Goal: Task Accomplishment & Management: Complete application form

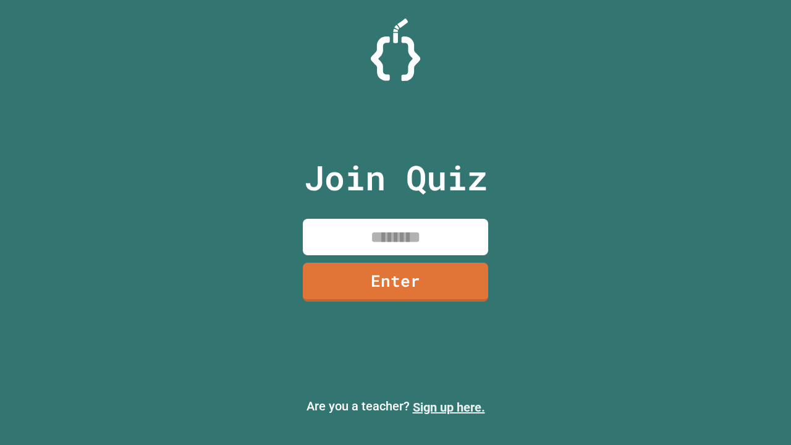
click at [448, 407] on link "Sign up here." at bounding box center [449, 407] width 72 height 15
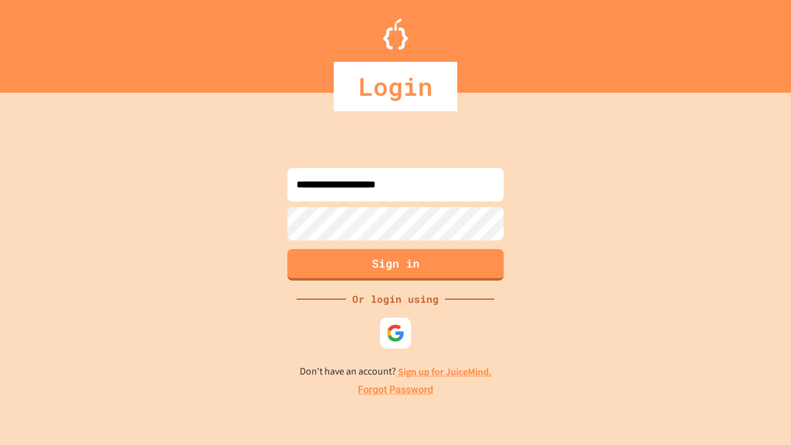
type input "**********"
